Goal: Task Accomplishment & Management: Manage account settings

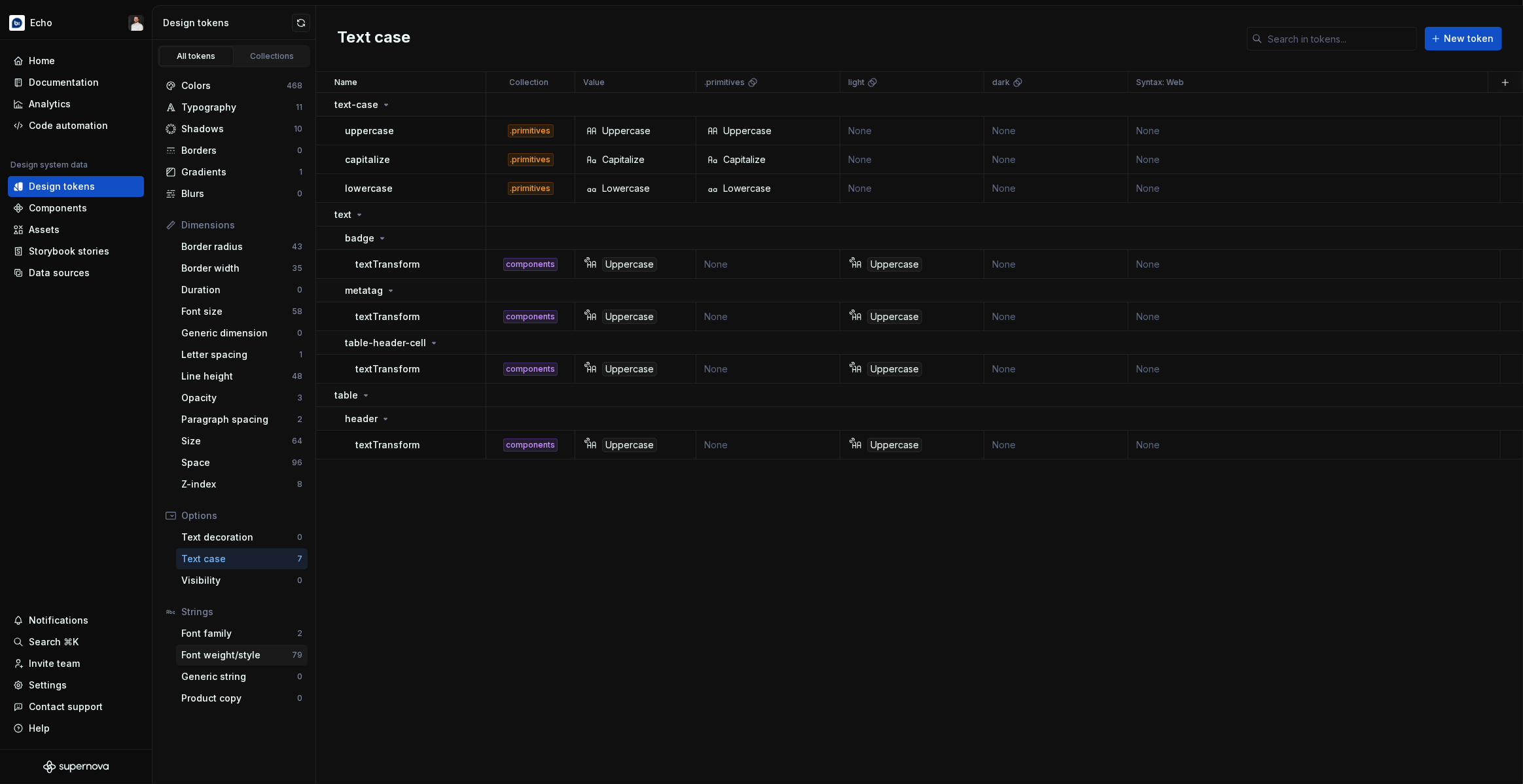
click at [234, 656] on div "Font weight/style" at bounding box center [237, 655] width 111 height 13
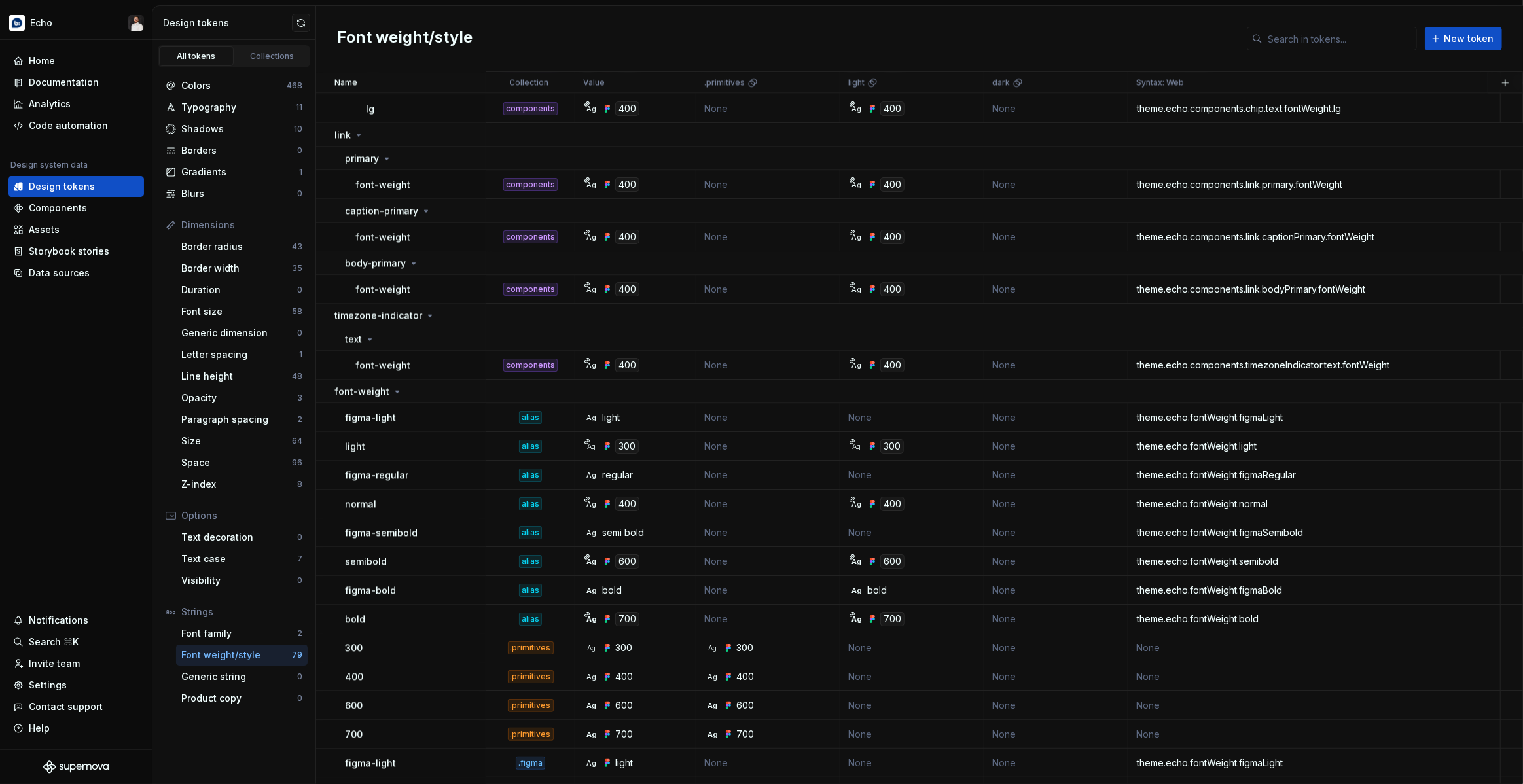
scroll to position [3327, 0]
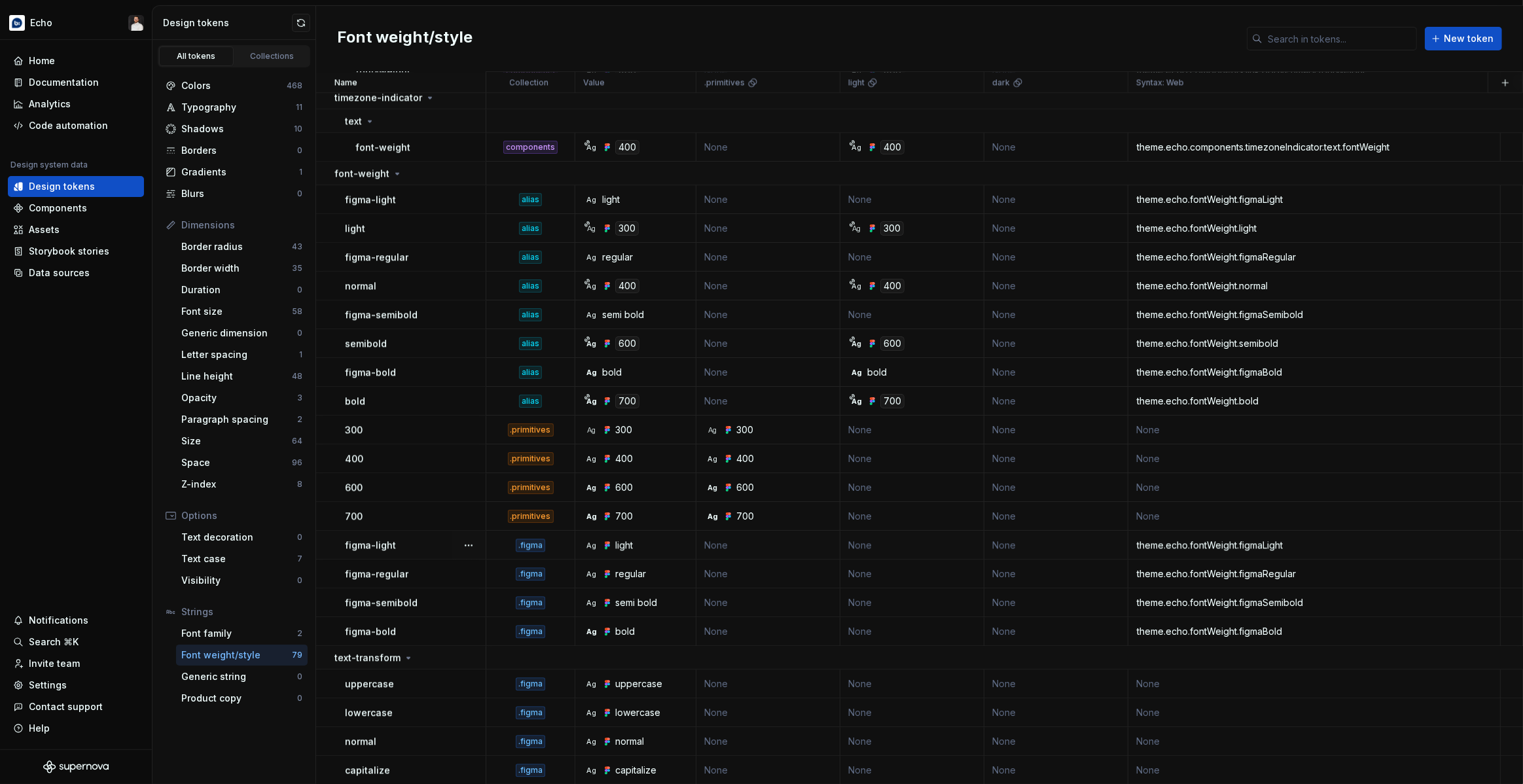
click at [1239, 547] on div "theme.echo.fontWeight.figmaLight" at bounding box center [1314, 545] width 370 height 13
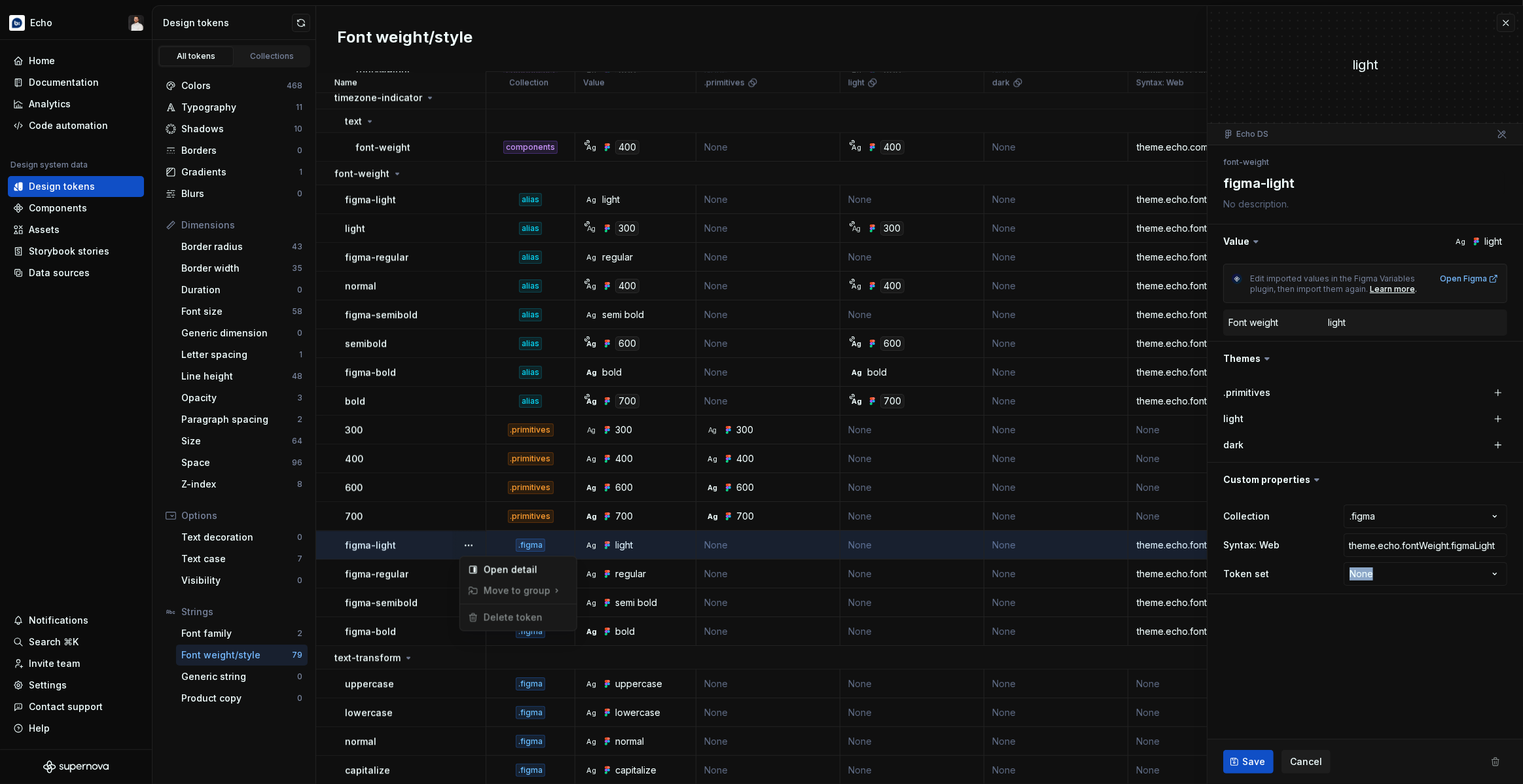
click at [1405, 548] on html "Echo Home Documentation Analytics Code automation Design system data Design tok…" at bounding box center [762, 392] width 1523 height 784
click at [1414, 543] on input "theme.echo.fontWeight.figmaLight" at bounding box center [1425, 545] width 164 height 23
type textarea "*"
click at [1243, 755] on span "Save" at bounding box center [1254, 761] width 23 height 13
click at [465, 572] on button "button" at bounding box center [469, 574] width 18 height 18
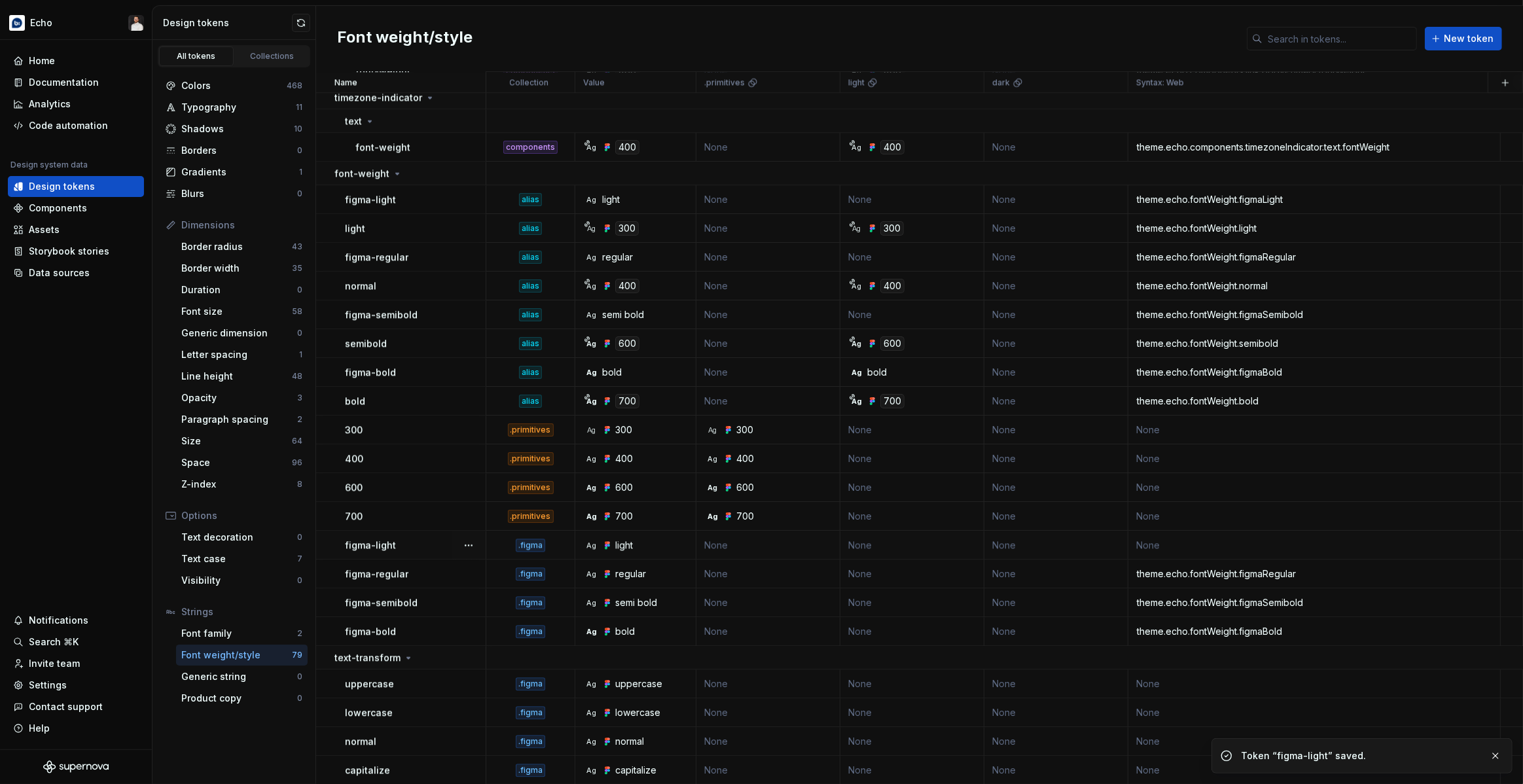
click at [1393, 550] on td "None" at bounding box center [1315, 545] width 373 height 29
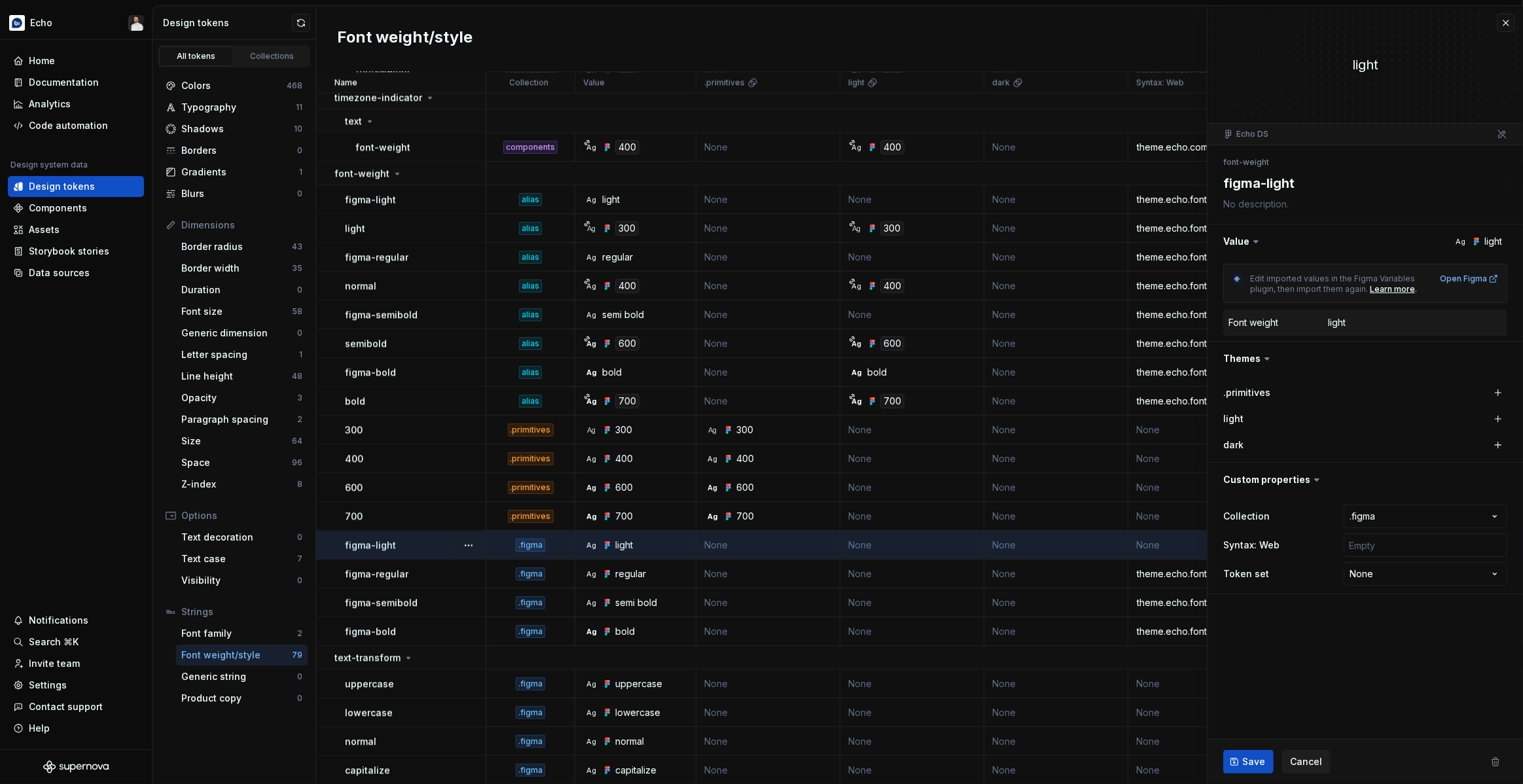
type textarea "*"
